Goal: Information Seeking & Learning: Learn about a topic

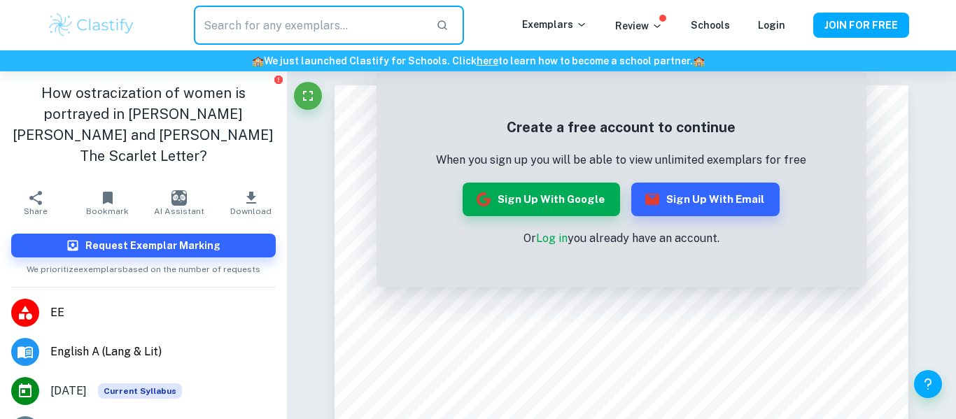
click at [272, 34] on input "text" at bounding box center [309, 25] width 231 height 39
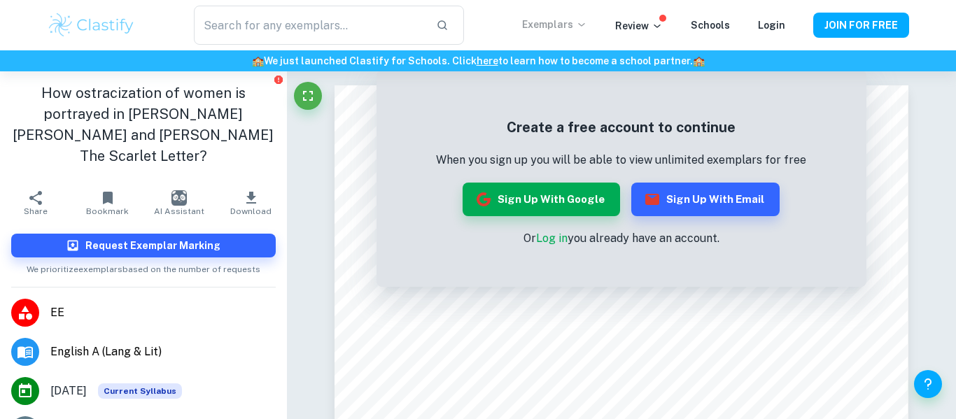
click at [580, 17] on p "Exemplars" at bounding box center [554, 24] width 65 height 15
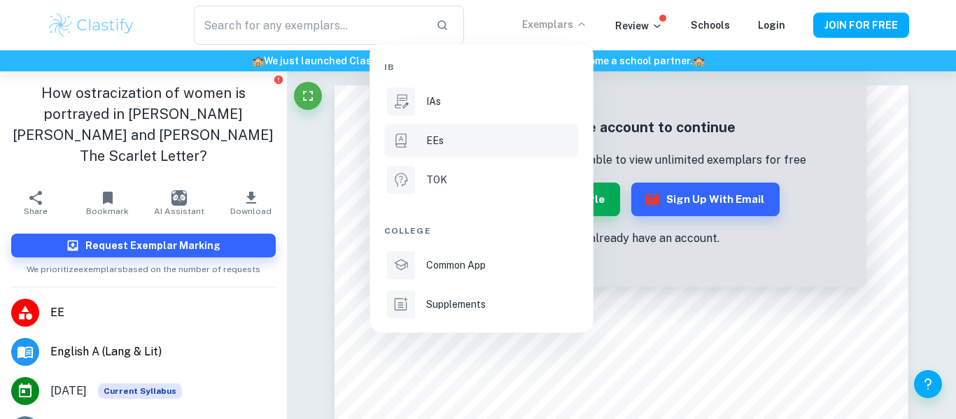
click at [422, 133] on li "EEs" at bounding box center [481, 141] width 195 height 34
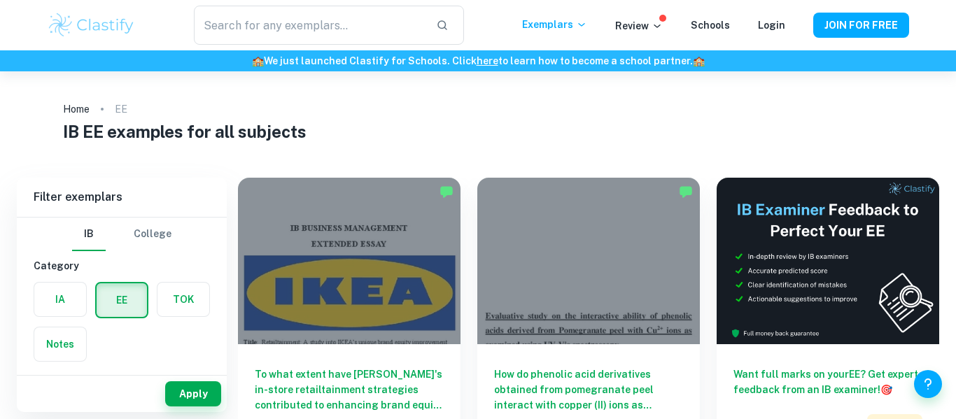
scroll to position [101, 0]
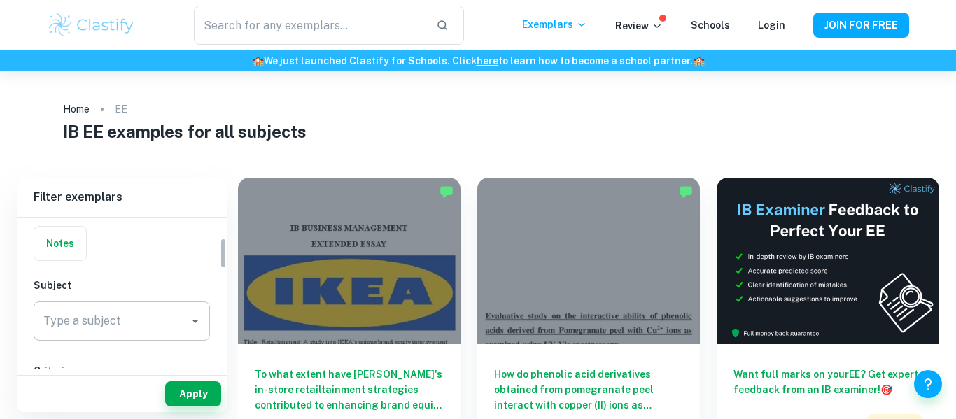
click at [101, 325] on div "Type a subject Type a subject" at bounding box center [122, 321] width 176 height 39
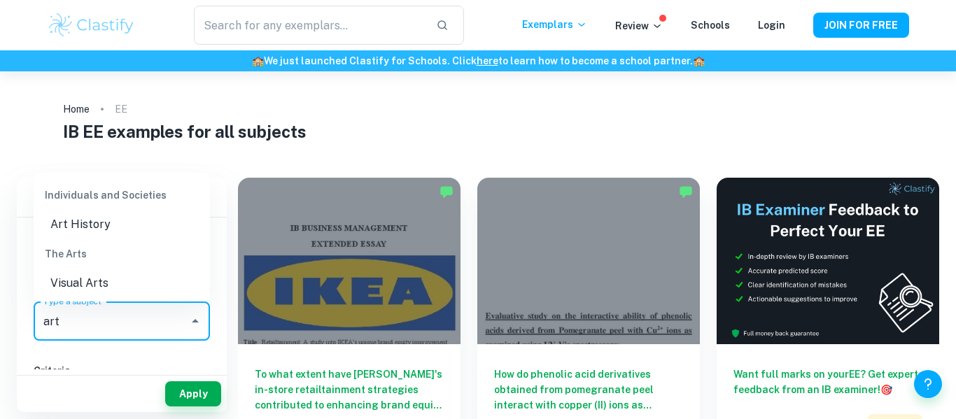
click at [86, 283] on li "Visual Arts" at bounding box center [122, 283] width 176 height 25
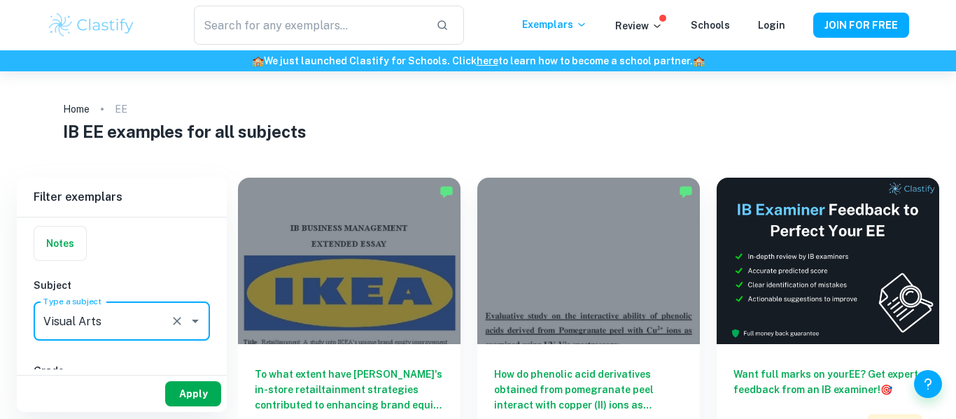
type input "Visual Arts"
click at [188, 386] on button "Apply" at bounding box center [193, 393] width 56 height 25
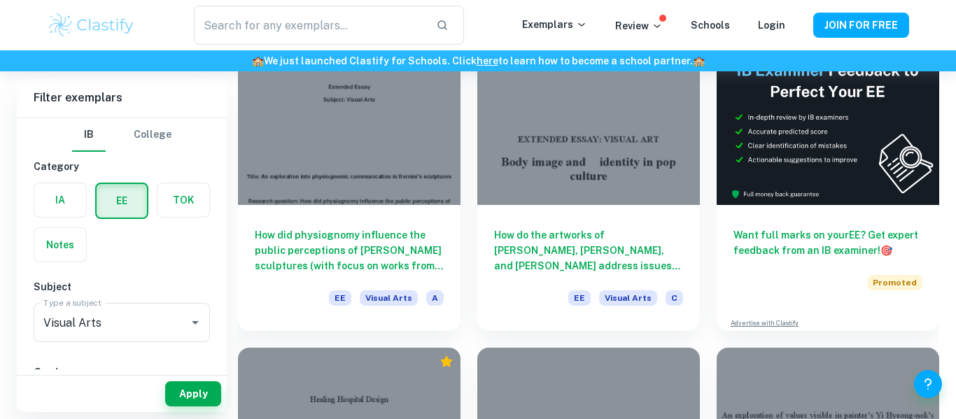
scroll to position [130, 0]
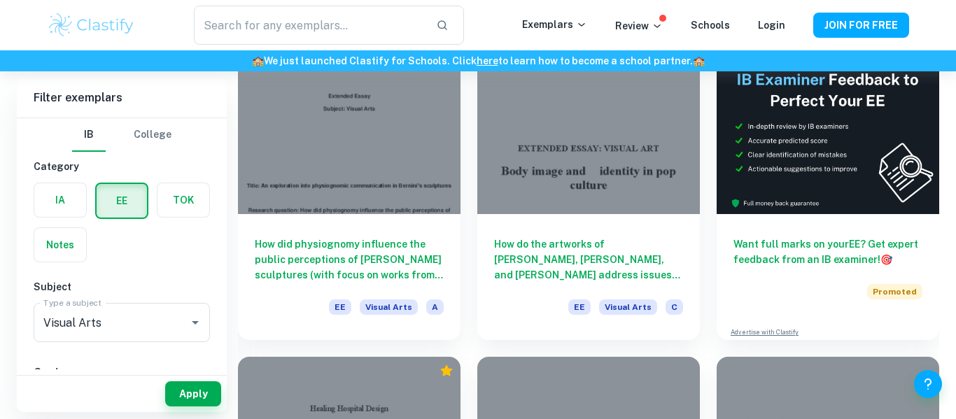
click at [442, 244] on h6 "How did physiognomy influence the public perceptions of [PERSON_NAME] sculpture…" at bounding box center [349, 260] width 189 height 46
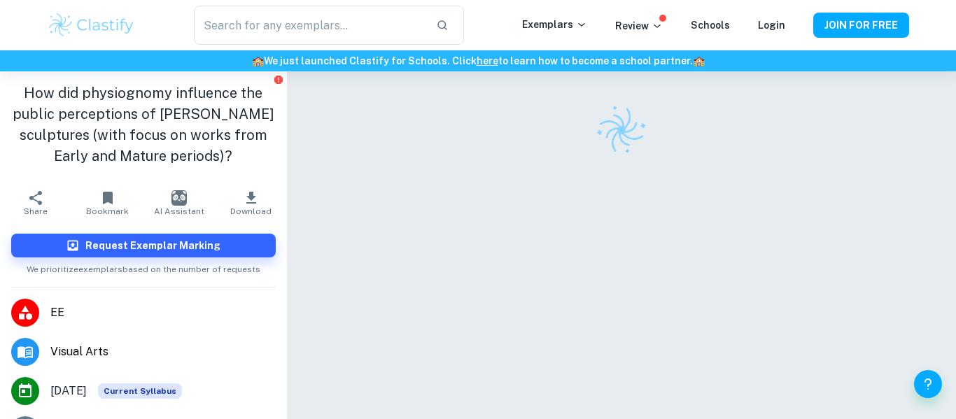
scroll to position [36, 0]
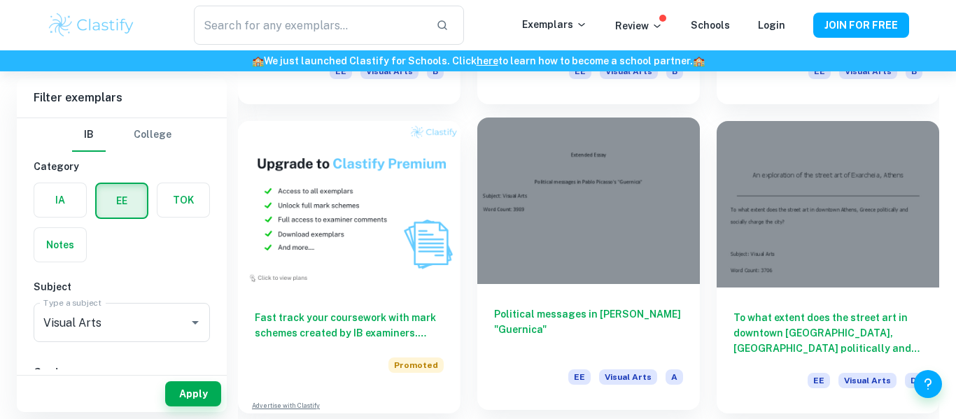
scroll to position [670, 0]
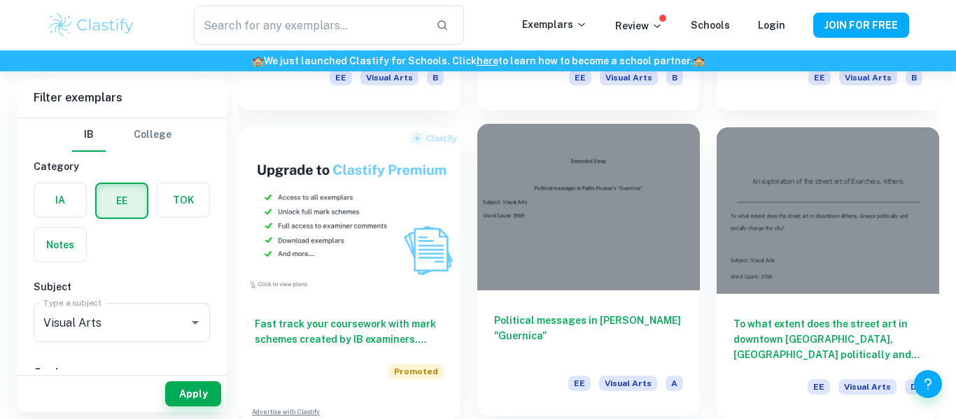
click at [598, 237] on div at bounding box center [588, 207] width 223 height 167
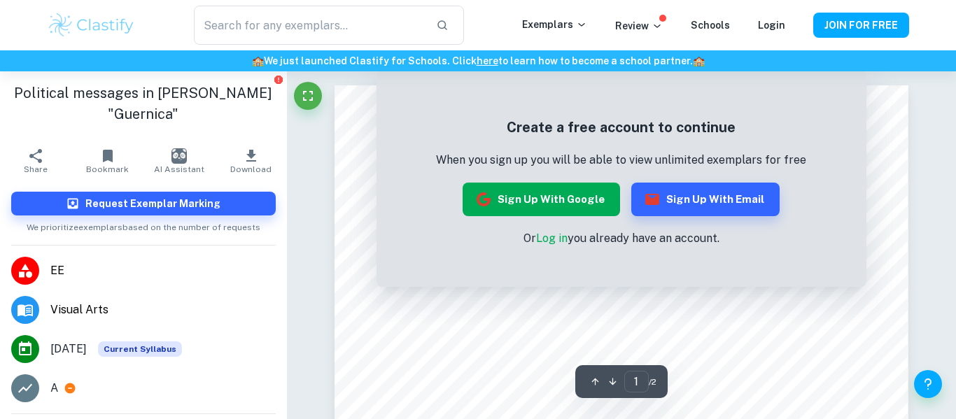
click at [538, 197] on button "Sign up with Google" at bounding box center [541, 200] width 157 height 34
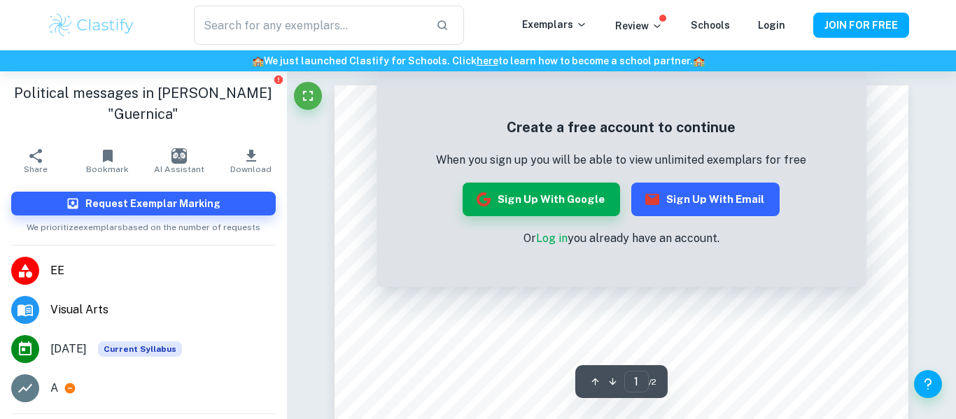
click at [715, 199] on button "Sign up with Email" at bounding box center [705, 200] width 148 height 34
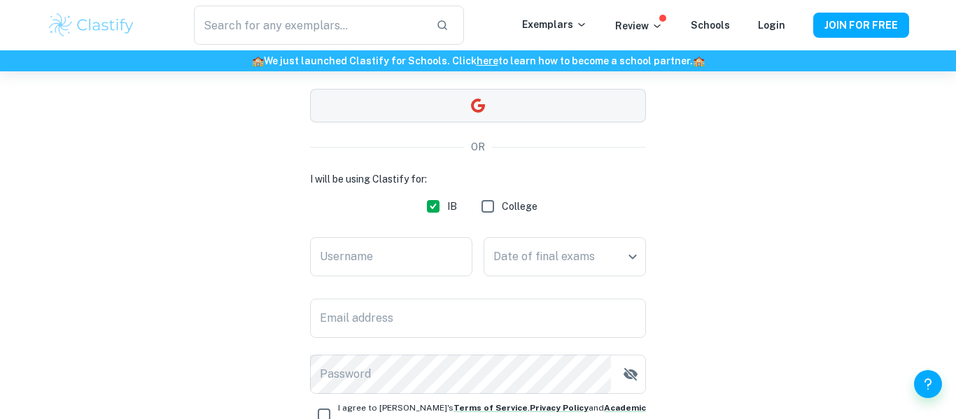
scroll to position [136, 0]
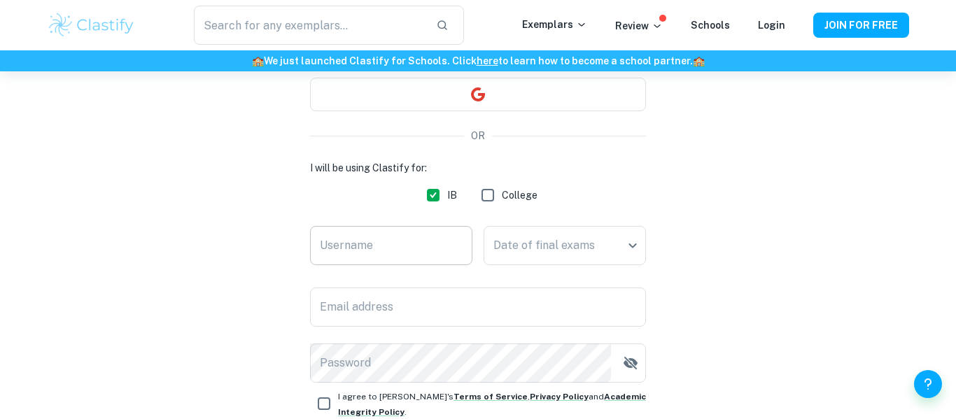
click at [435, 259] on input "Username" at bounding box center [391, 245] width 162 height 39
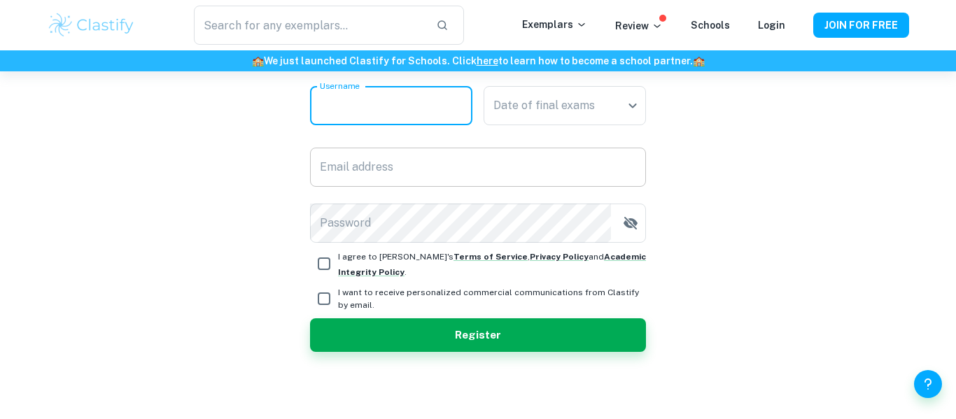
scroll to position [143, 0]
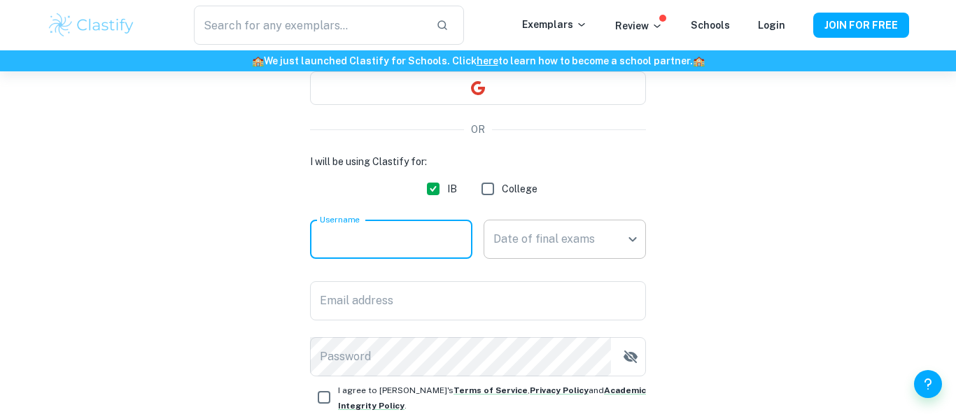
click at [511, 237] on body "We value your privacy We use cookies to enhance your browsing experience, serve…" at bounding box center [478, 138] width 956 height 419
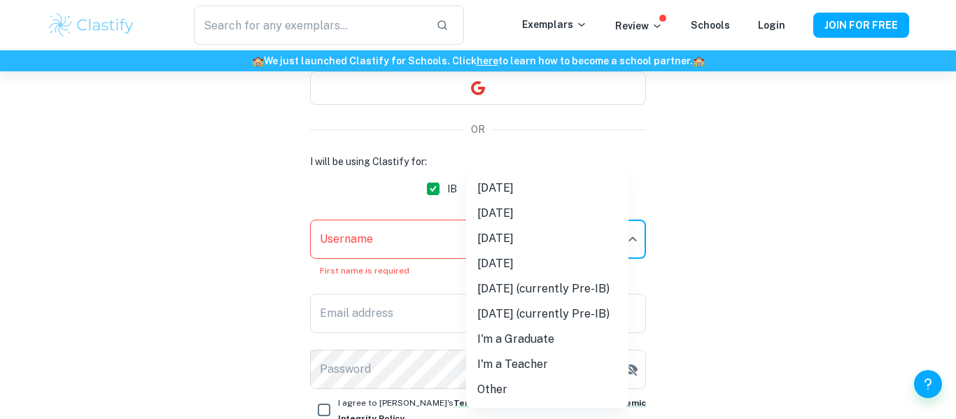
click at [544, 285] on li "[DATE] (currently Pre-IB)" at bounding box center [547, 288] width 162 height 25
type input "M27"
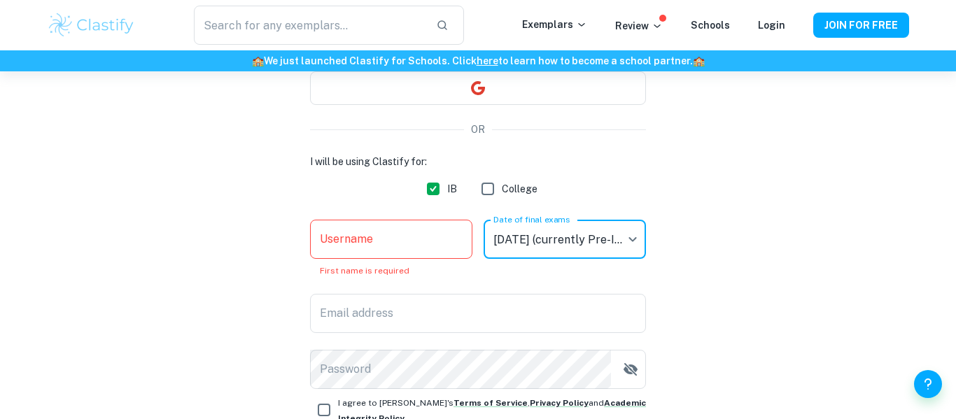
scroll to position [0, 0]
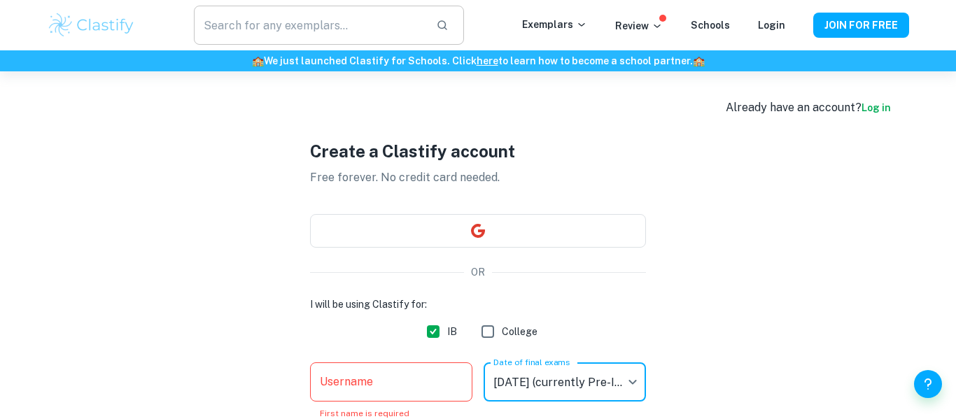
click at [321, 38] on input "text" at bounding box center [309, 25] width 231 height 39
click at [553, 24] on p "Exemplars" at bounding box center [554, 24] width 65 height 15
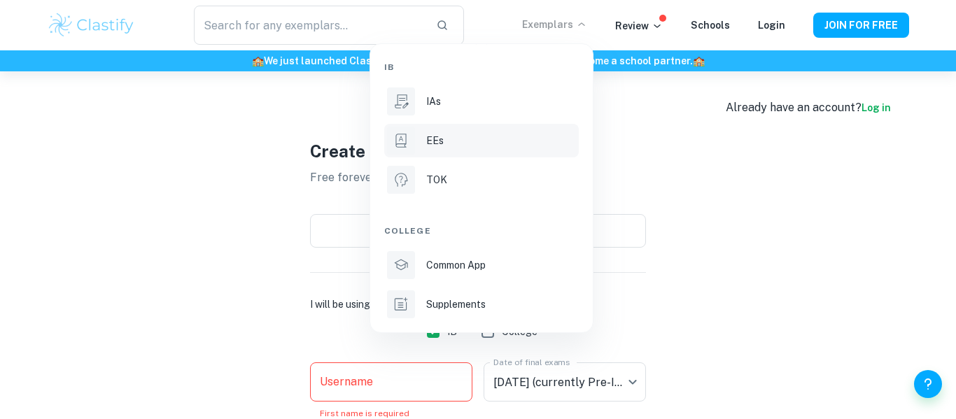
click at [472, 137] on div "EEs" at bounding box center [501, 140] width 150 height 15
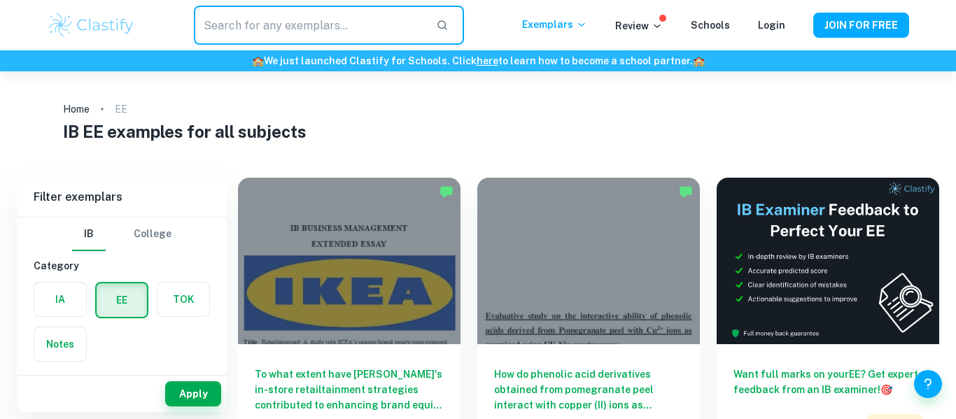
click at [274, 25] on input "text" at bounding box center [309, 25] width 231 height 39
type input "farmers"
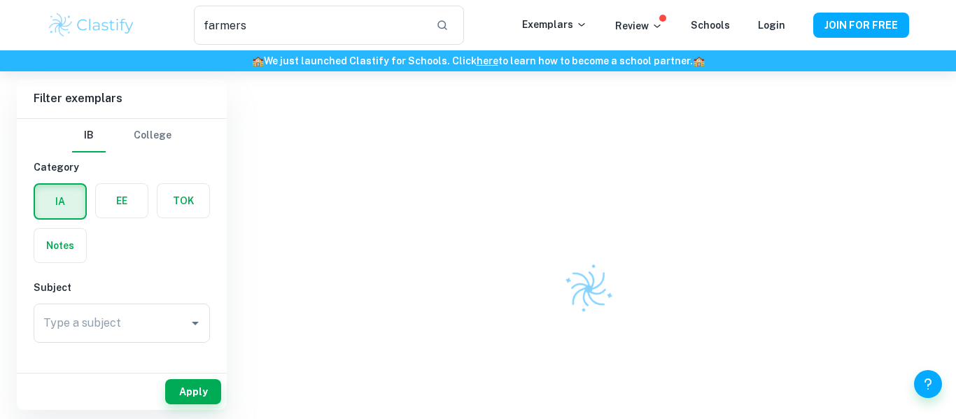
scroll to position [77, 0]
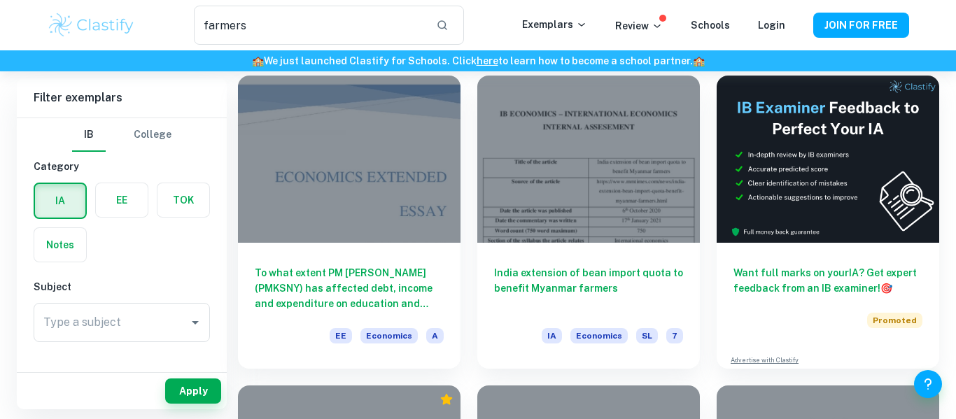
click at [421, 135] on div at bounding box center [349, 159] width 223 height 167
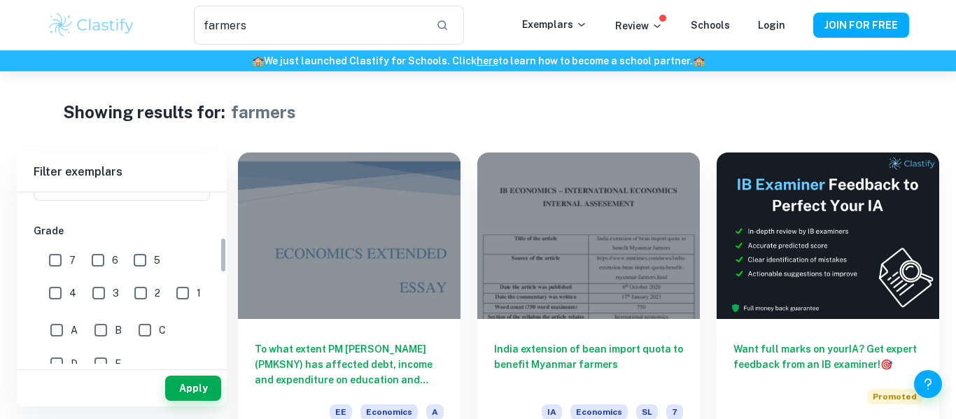
scroll to position [213, 0]
